Goal: Task Accomplishment & Management: Manage account settings

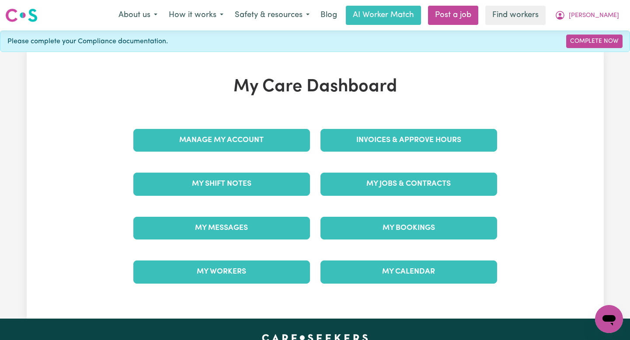
click at [518, 122] on div "My Care Dashboard Manage My Account Invoices & Approve Hours My Shift Notes My …" at bounding box center [315, 186] width 577 height 218
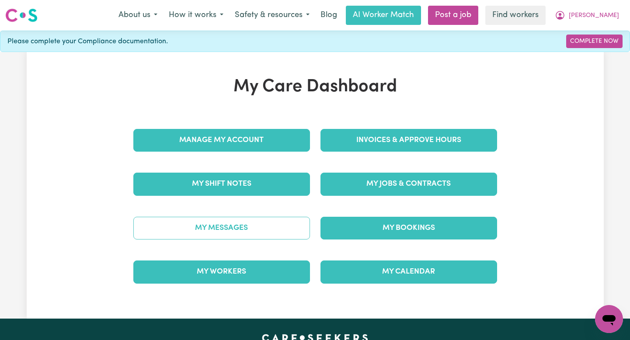
click at [252, 232] on link "My Messages" at bounding box center [221, 228] width 177 height 23
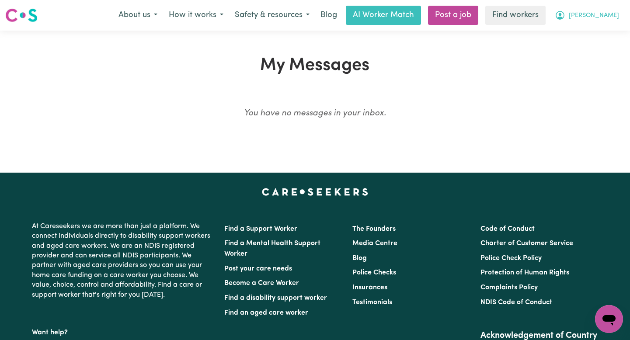
click at [600, 16] on button "[PERSON_NAME]" at bounding box center [587, 15] width 76 height 18
click at [579, 54] on link "Logout" at bounding box center [589, 50] width 69 height 17
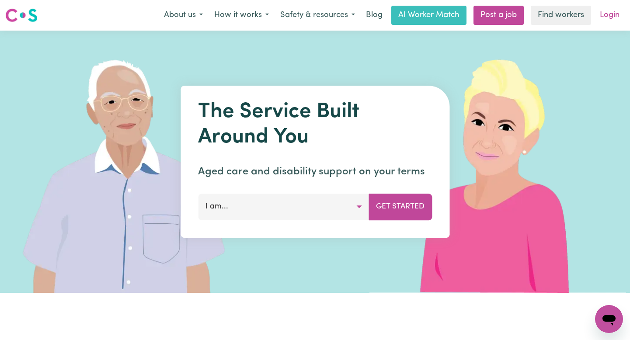
click at [605, 23] on link "Login" at bounding box center [610, 15] width 30 height 19
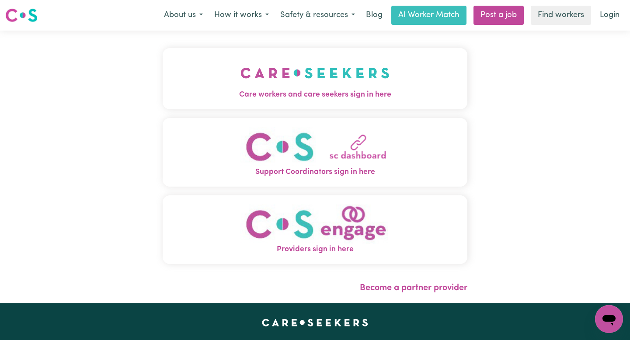
click at [372, 88] on button "Care workers and care seekers sign in here" at bounding box center [315, 78] width 305 height 61
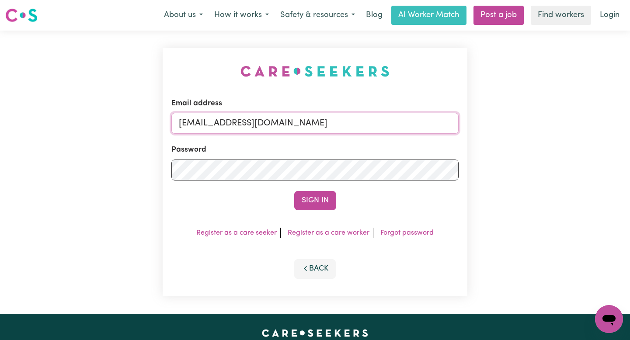
drag, startPoint x: 378, startPoint y: 126, endPoint x: 226, endPoint y: 124, distance: 152.6
click at [225, 124] on input "[EMAIL_ADDRESS][DOMAIN_NAME]" at bounding box center [314, 123] width 287 height 21
paste input "ClientLismoreMC"
type input "[EMAIL_ADDRESS][DOMAIN_NAME]"
click at [294, 191] on button "Sign In" at bounding box center [315, 200] width 42 height 19
